Goal: Navigation & Orientation: Find specific page/section

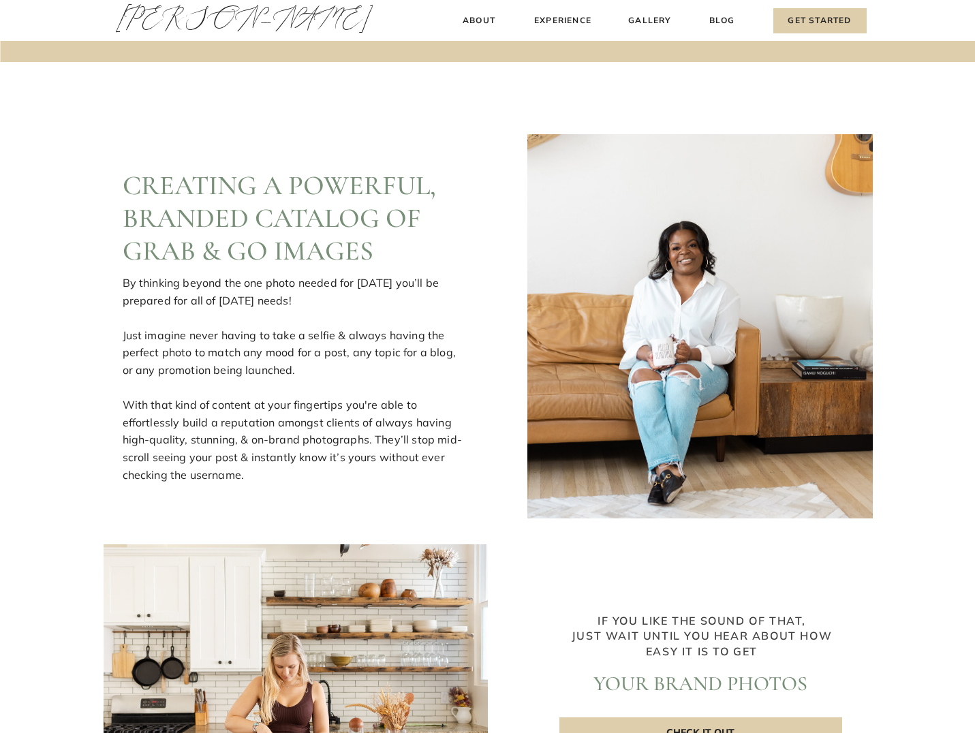
scroll to position [2521, 0]
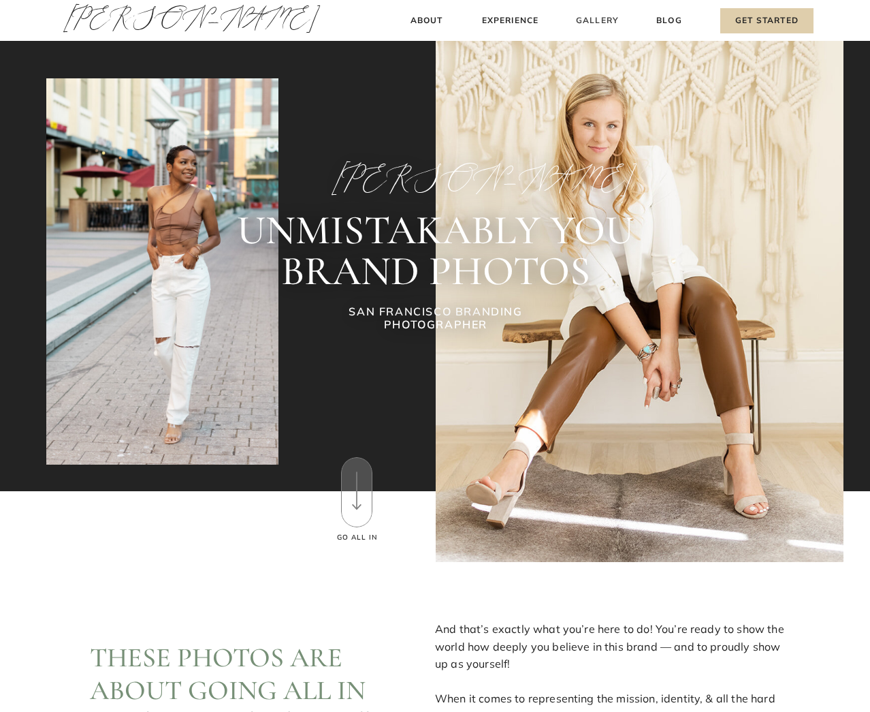
click at [606, 20] on h3 "Gallery" at bounding box center [598, 21] width 46 height 14
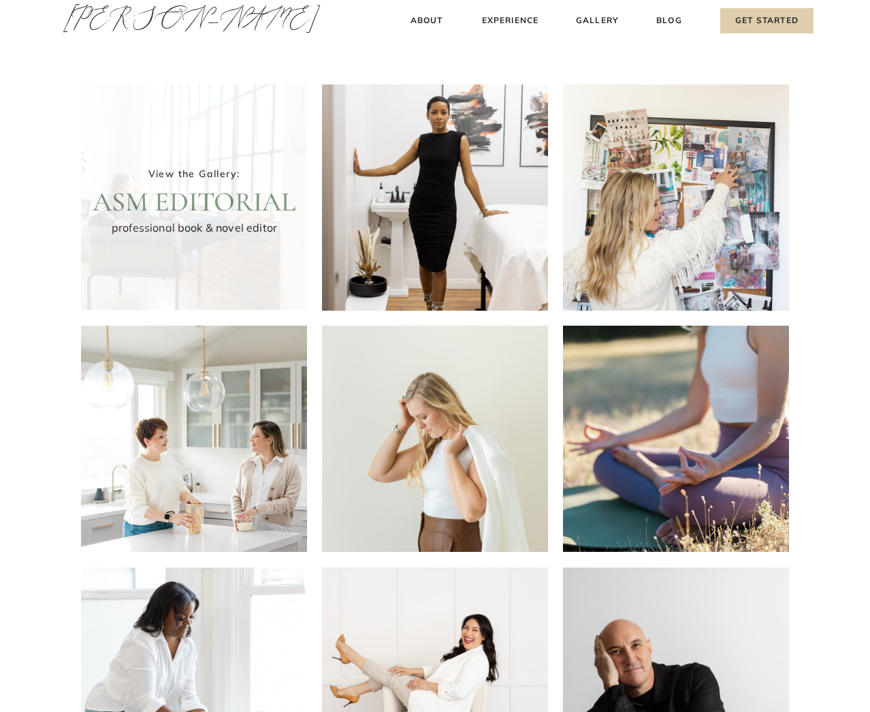
scroll to position [5, 0]
